Goal: Navigation & Orientation: Find specific page/section

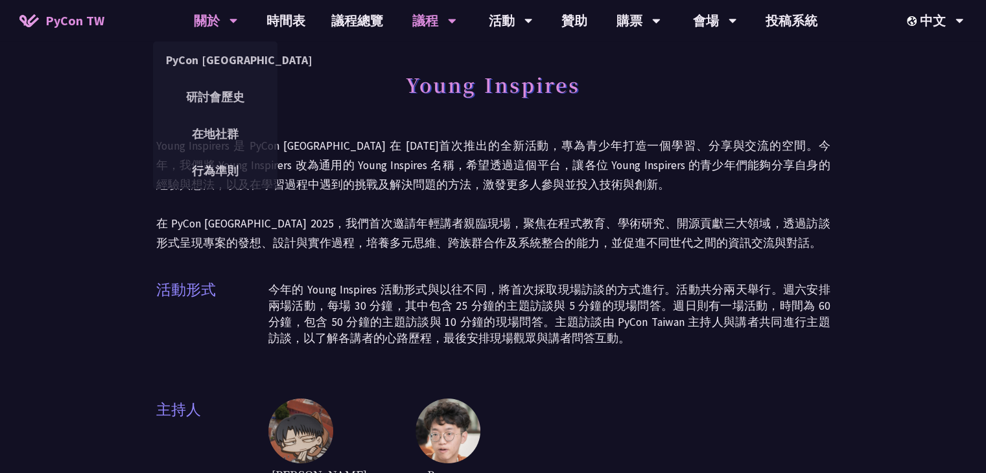
click at [227, 29] on div "關於" at bounding box center [216, 20] width 44 height 41
click at [204, 21] on div "關於" at bounding box center [216, 20] width 44 height 41
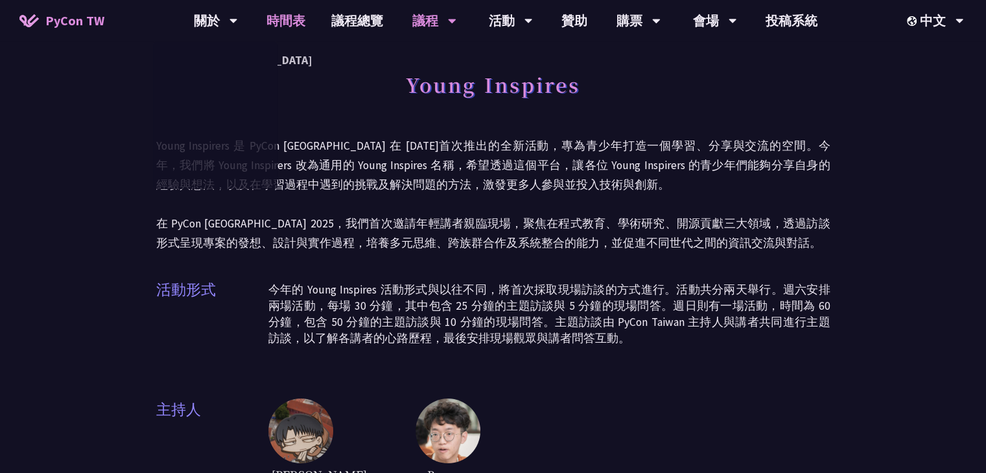
click at [273, 26] on link "時間表" at bounding box center [285, 20] width 65 height 41
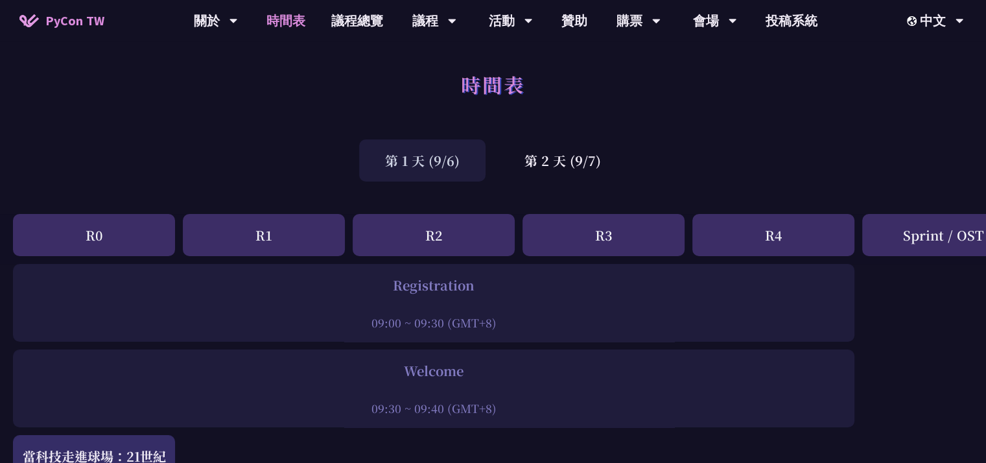
click at [143, 234] on div "R0" at bounding box center [94, 235] width 162 height 42
click at [237, 230] on div "R1" at bounding box center [264, 235] width 162 height 42
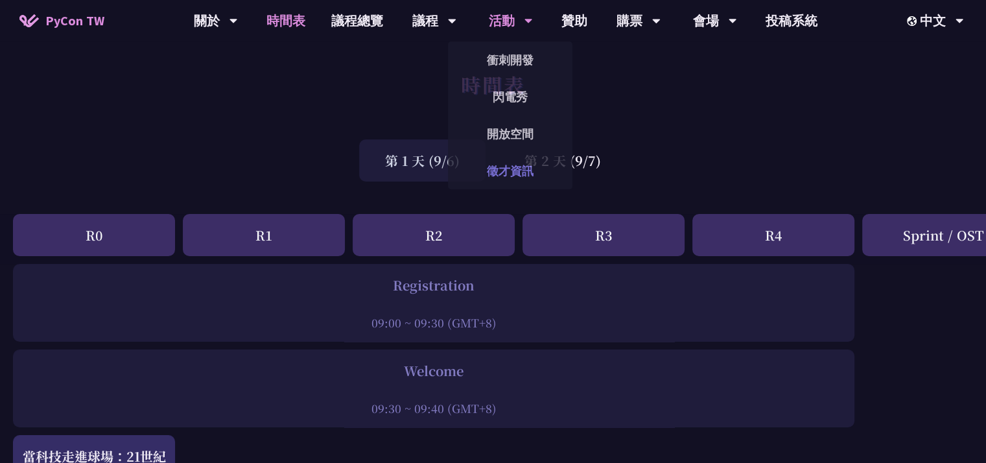
click at [516, 160] on link "徵才資訊" at bounding box center [510, 171] width 124 height 30
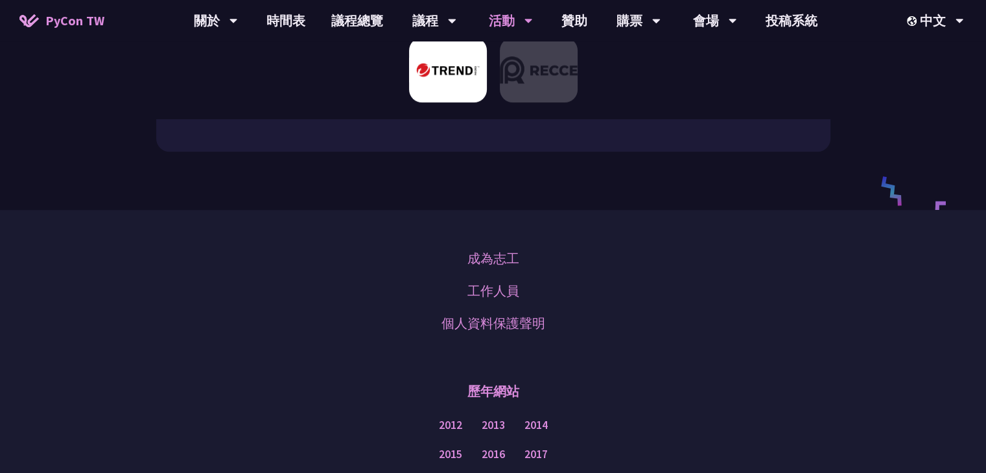
scroll to position [805, 0]
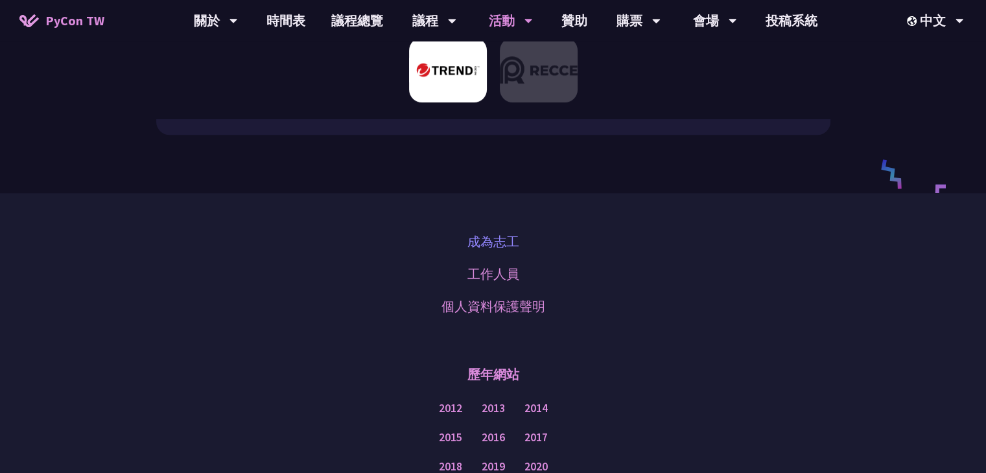
click at [508, 232] on link "成為志工" at bounding box center [493, 241] width 52 height 19
click at [34, 18] on img at bounding box center [28, 20] width 19 height 13
